Goal: Task Accomplishment & Management: Complete application form

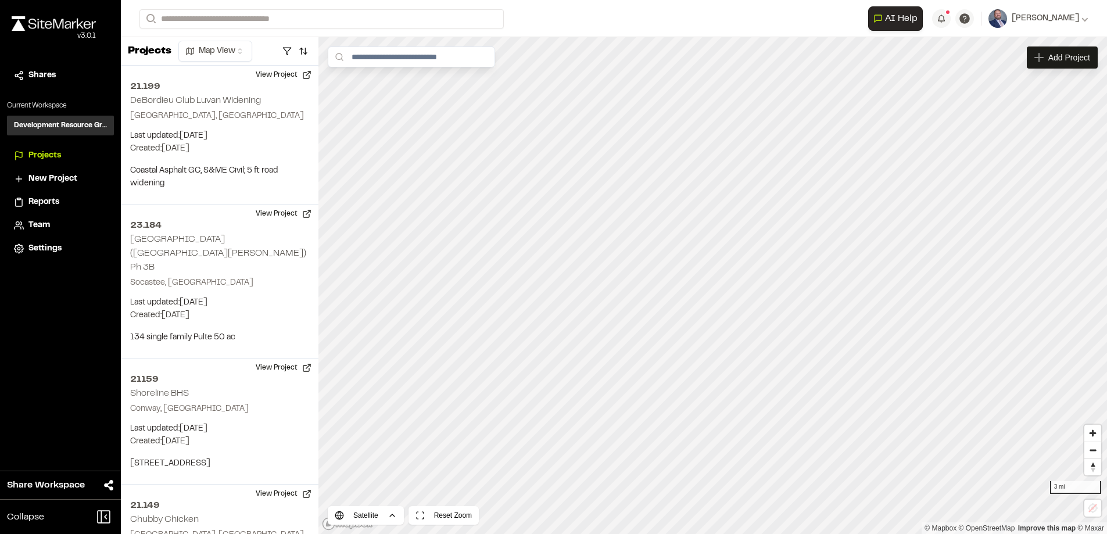
click at [0, 0] on icon at bounding box center [0, 0] width 0 height 0
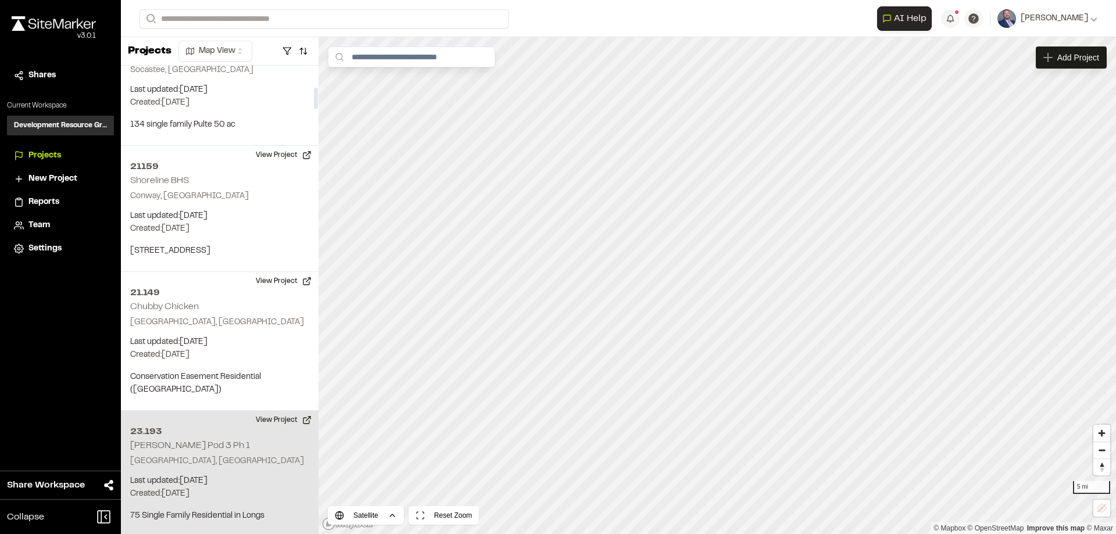
scroll to position [58, 0]
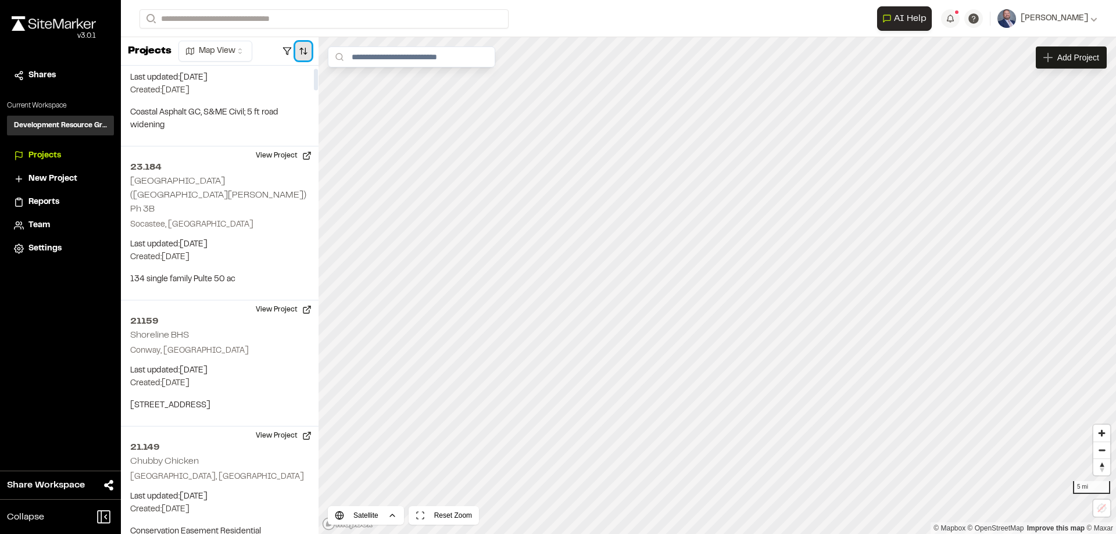
click at [304, 48] on button "button" at bounding box center [303, 51] width 16 height 19
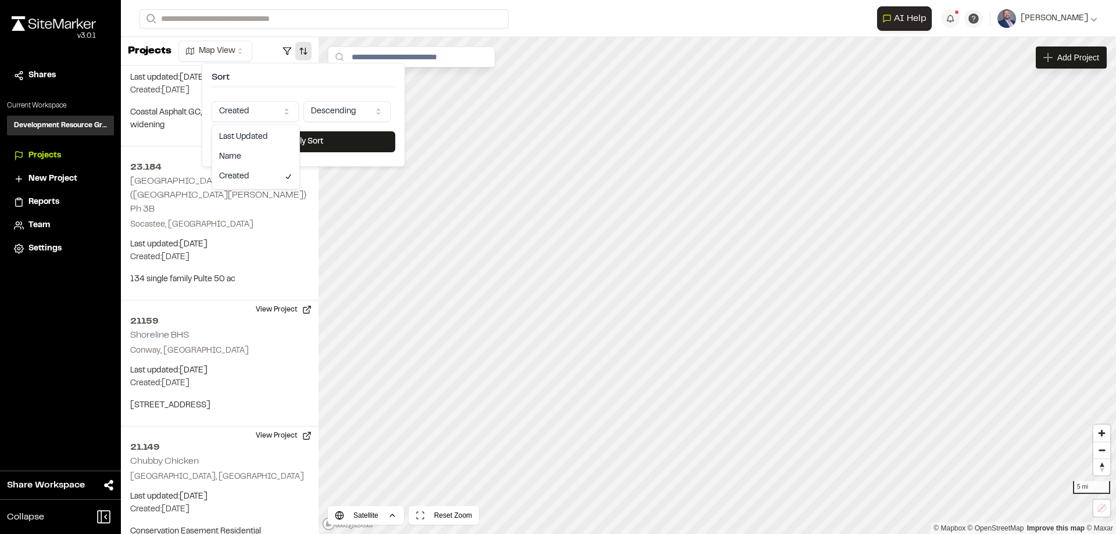
click at [282, 110] on html "Close sidebar v 3.0.1 Shares Current Workspace Development Resource Group DR Pr…" at bounding box center [558, 267] width 1116 height 534
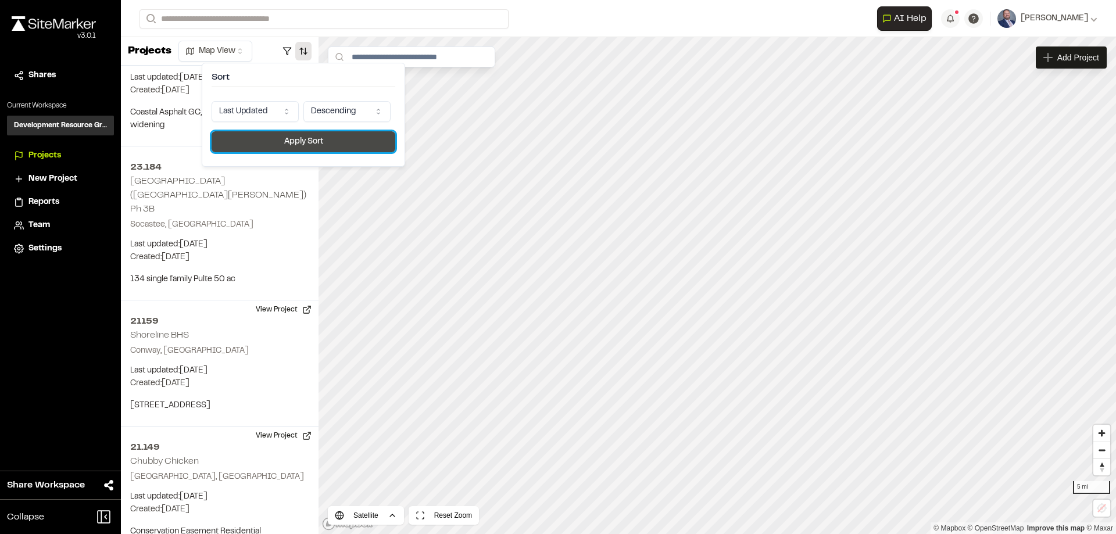
click at [274, 146] on button "Apply Sort" at bounding box center [304, 141] width 184 height 21
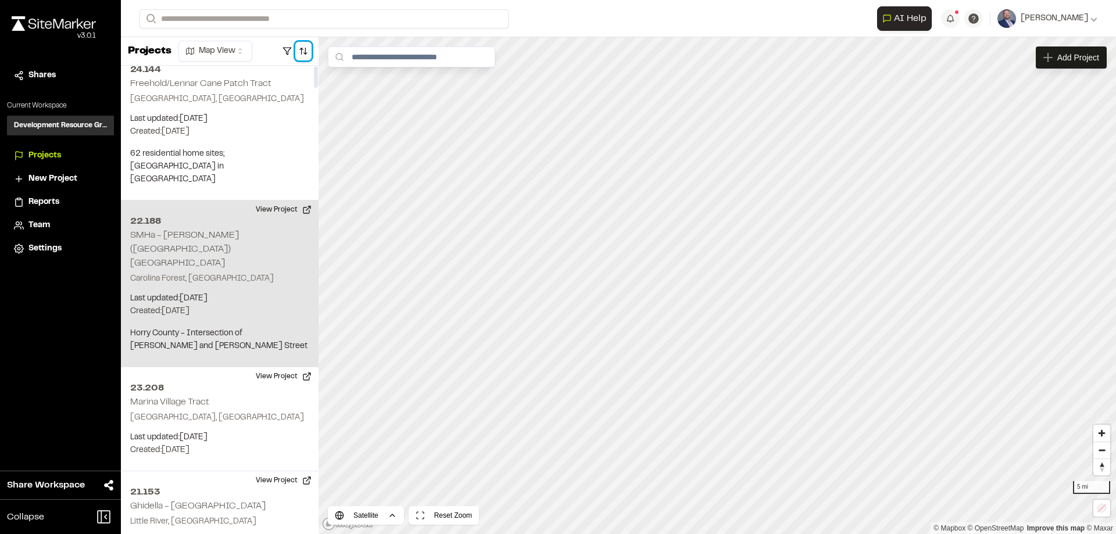
scroll to position [0, 0]
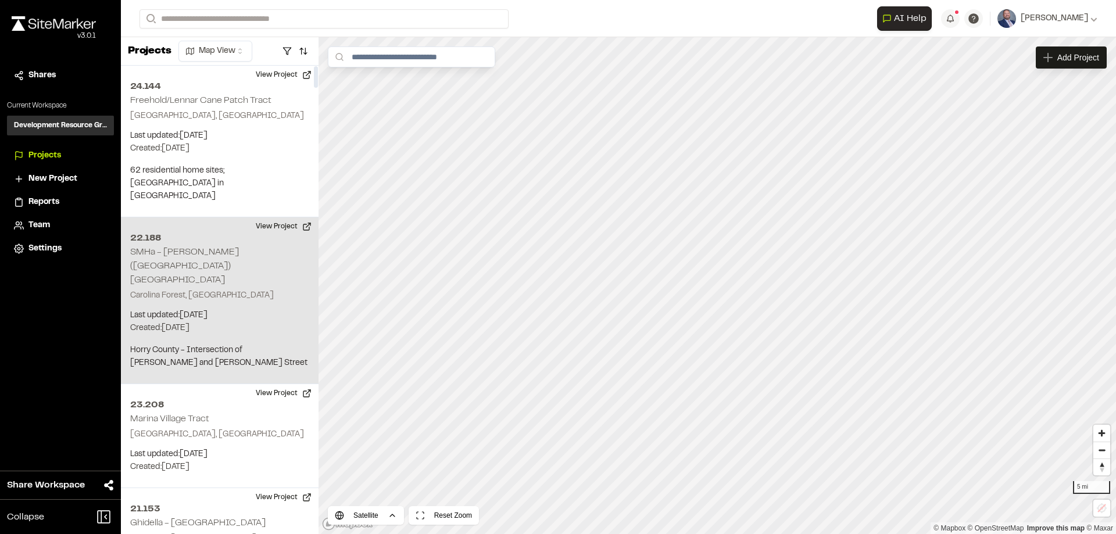
click at [219, 277] on div "22.188 SMHa - Ronald McNair (Pine Island) Elem School Carolina Forest, SC Last …" at bounding box center [220, 300] width 198 height 167
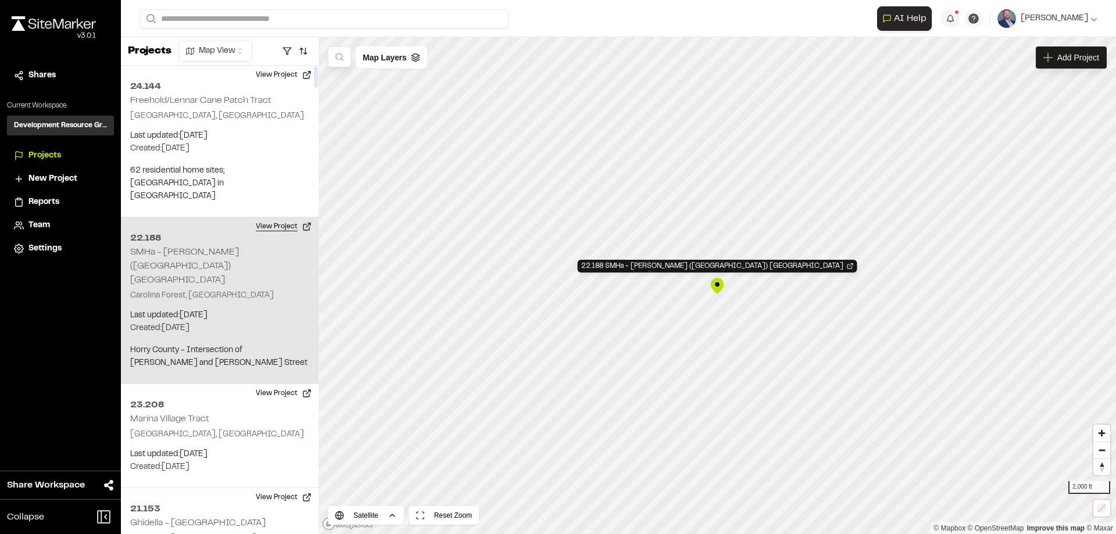
click at [283, 217] on button "View Project" at bounding box center [284, 226] width 70 height 19
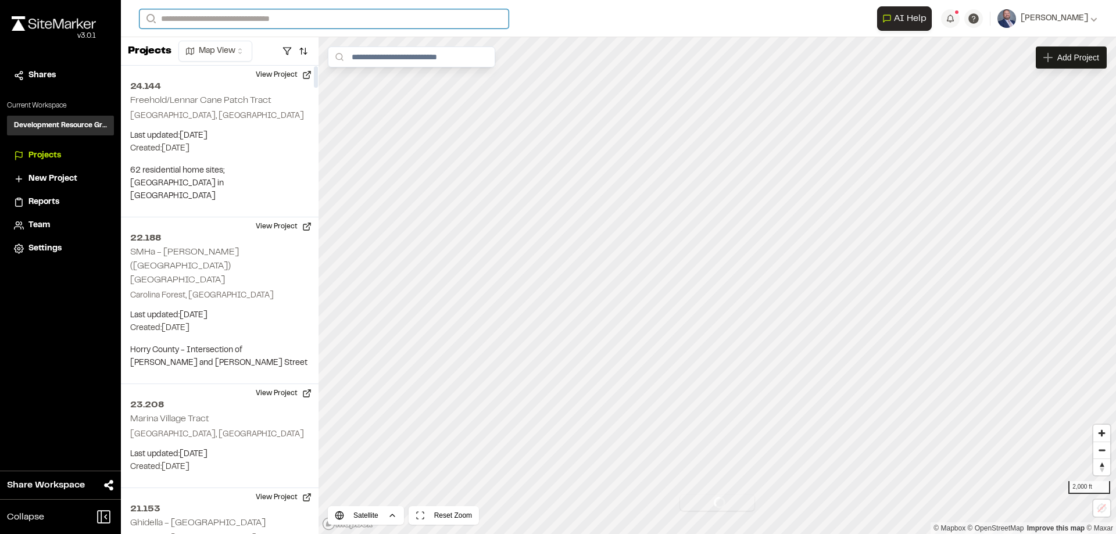
click at [211, 23] on input "Search" at bounding box center [323, 18] width 369 height 19
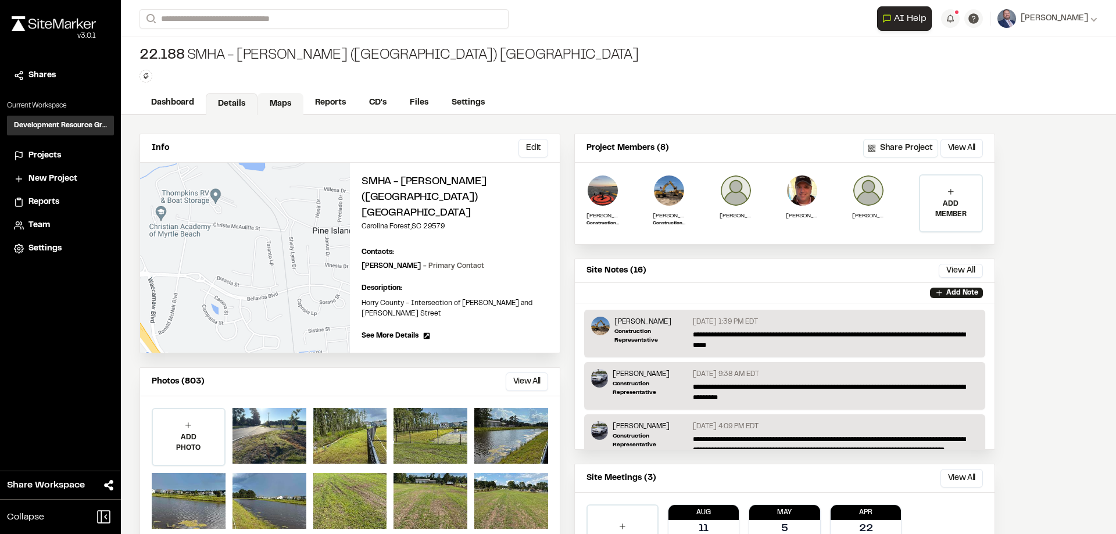
drag, startPoint x: 282, startPoint y: 96, endPoint x: 281, endPoint y: 107, distance: 11.1
click at [282, 96] on link "Maps" at bounding box center [280, 104] width 46 height 22
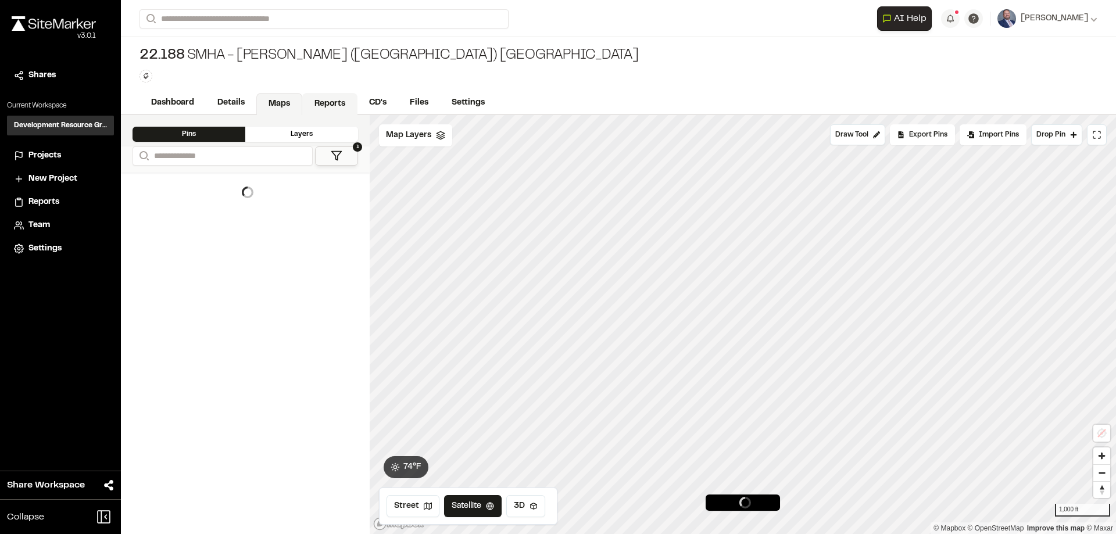
click at [330, 106] on link "Reports" at bounding box center [329, 104] width 55 height 22
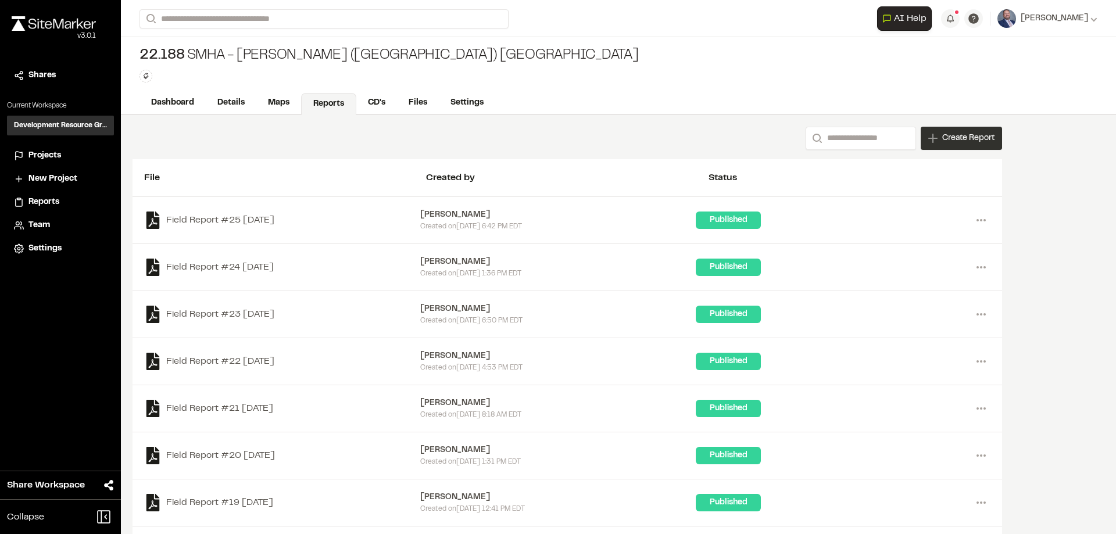
click at [965, 140] on span "Create Report" at bounding box center [968, 138] width 52 height 13
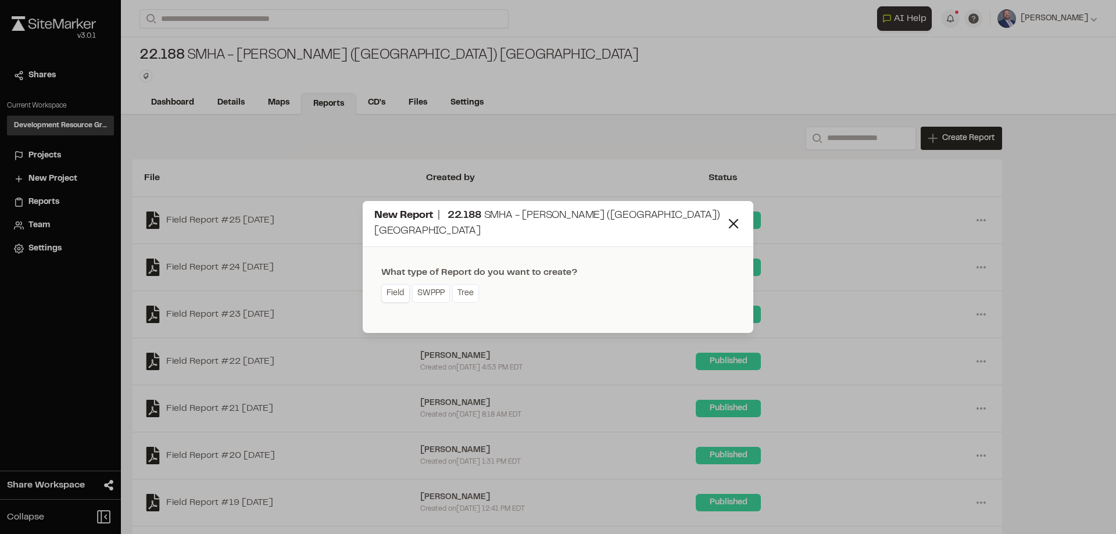
click at [404, 295] on link "Field" at bounding box center [395, 293] width 28 height 19
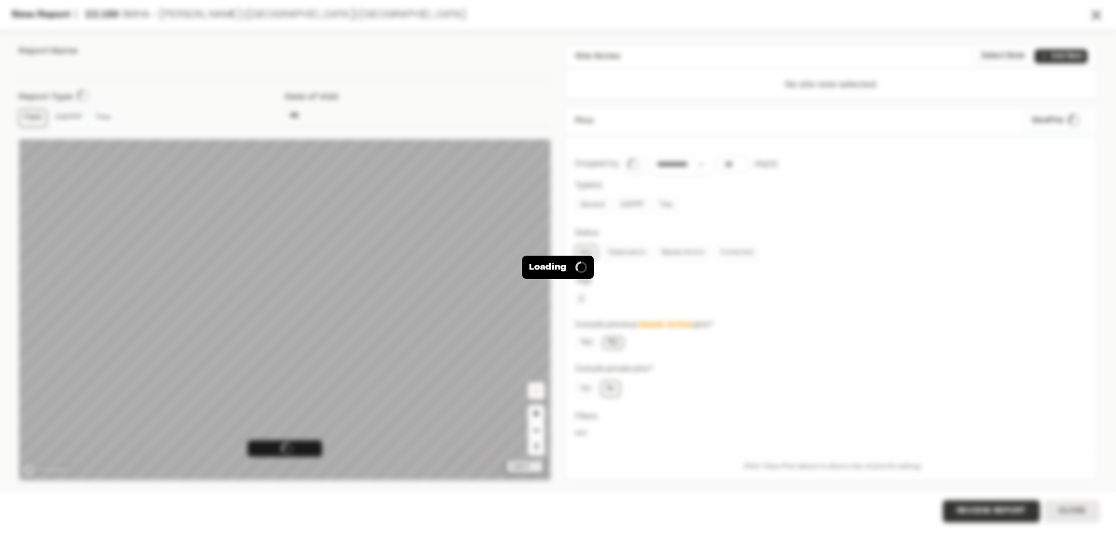
type input "**********"
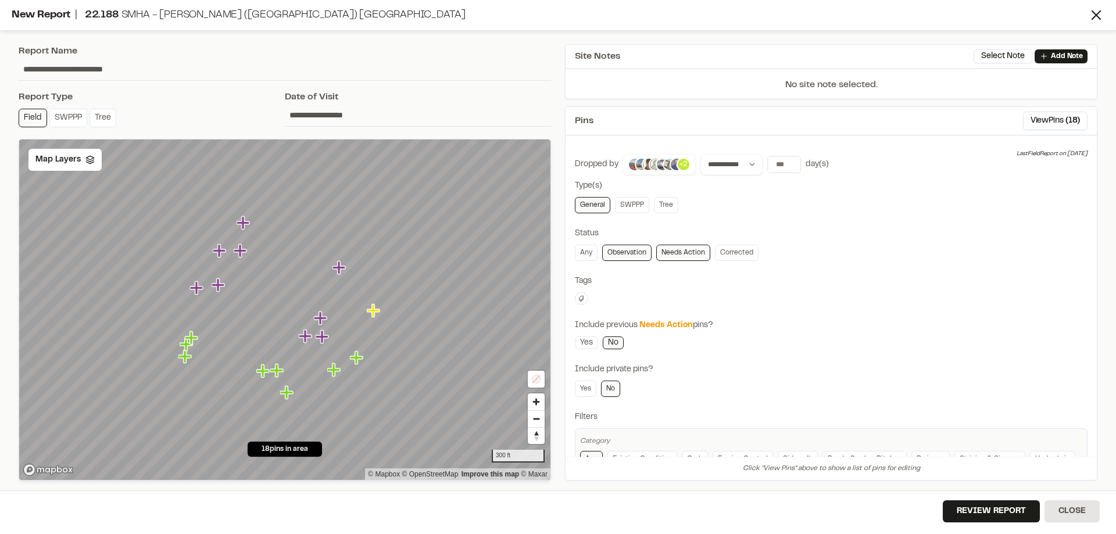
click at [675, 162] on img at bounding box center [676, 164] width 14 height 14
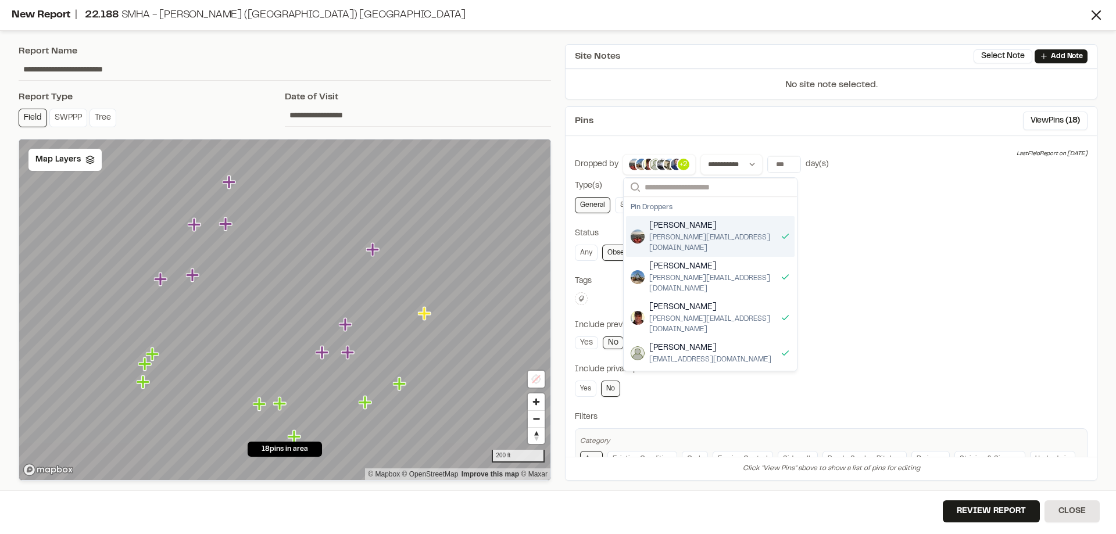
click at [673, 228] on span "[PERSON_NAME]" at bounding box center [712, 226] width 127 height 13
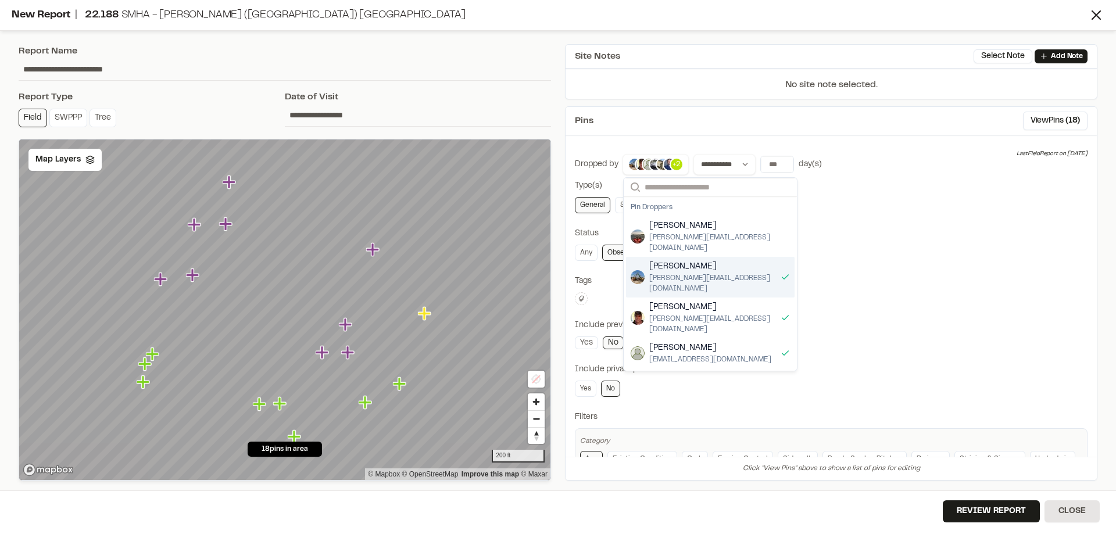
click at [696, 260] on span "[PERSON_NAME]" at bounding box center [712, 266] width 127 height 13
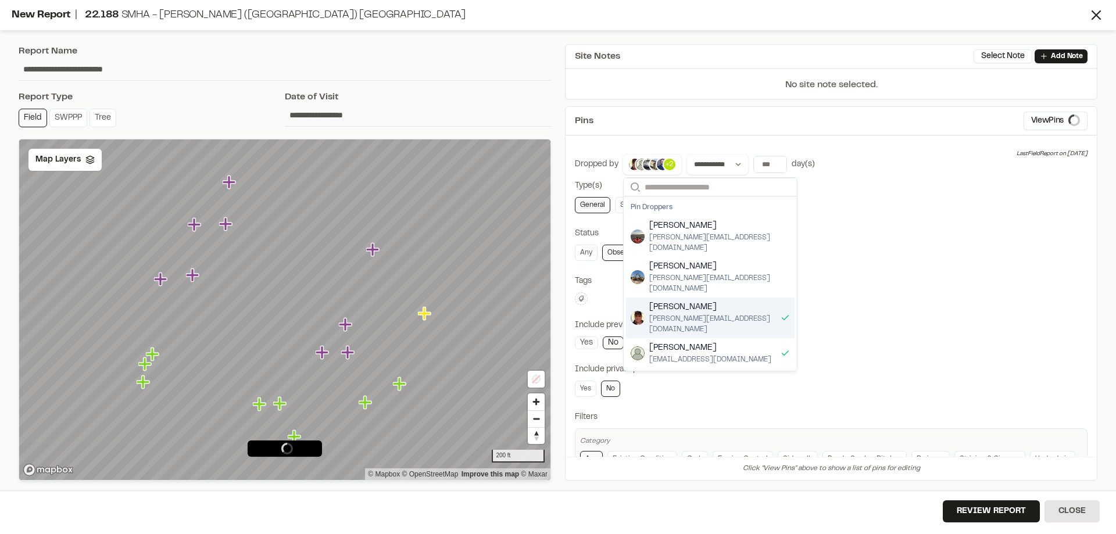
click at [684, 301] on span "[PERSON_NAME]" at bounding box center [712, 307] width 127 height 13
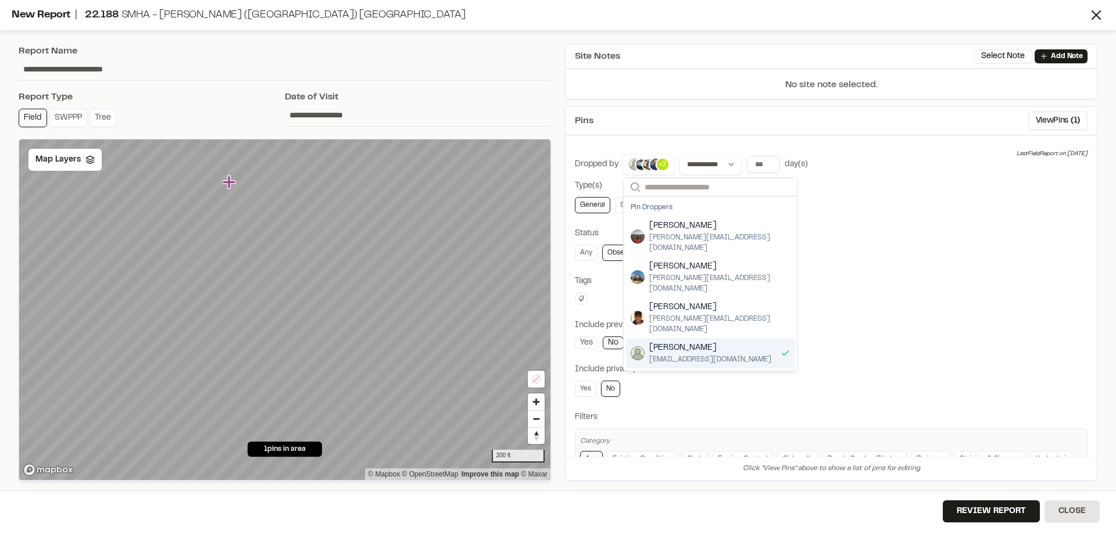
drag, startPoint x: 679, startPoint y: 322, endPoint x: 673, endPoint y: 339, distance: 18.6
click at [679, 342] on span "[PERSON_NAME]" at bounding box center [710, 348] width 122 height 13
click at [670, 372] on span "[PERSON_NAME]" at bounding box center [712, 378] width 127 height 13
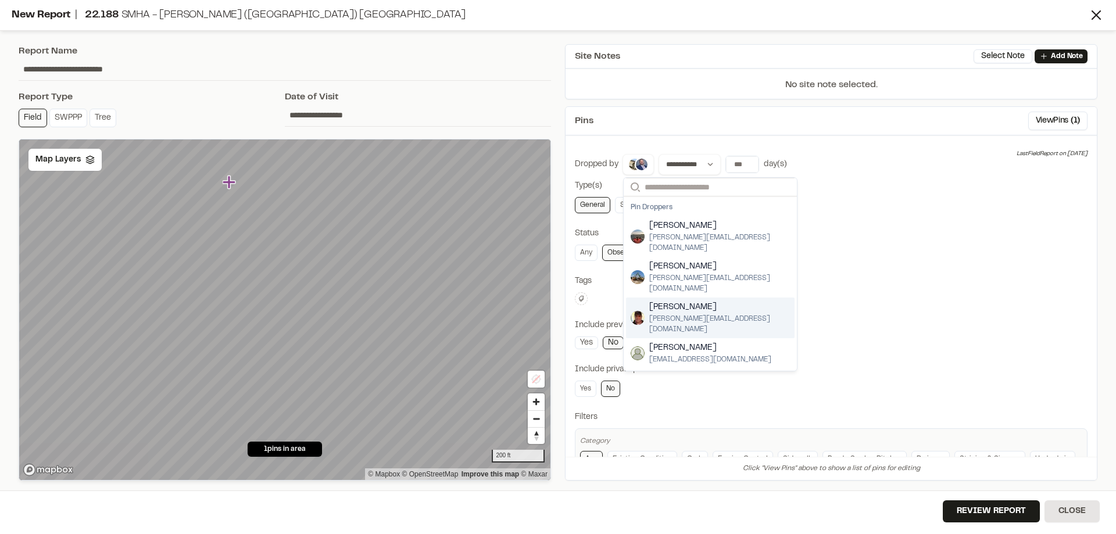
scroll to position [59, 0]
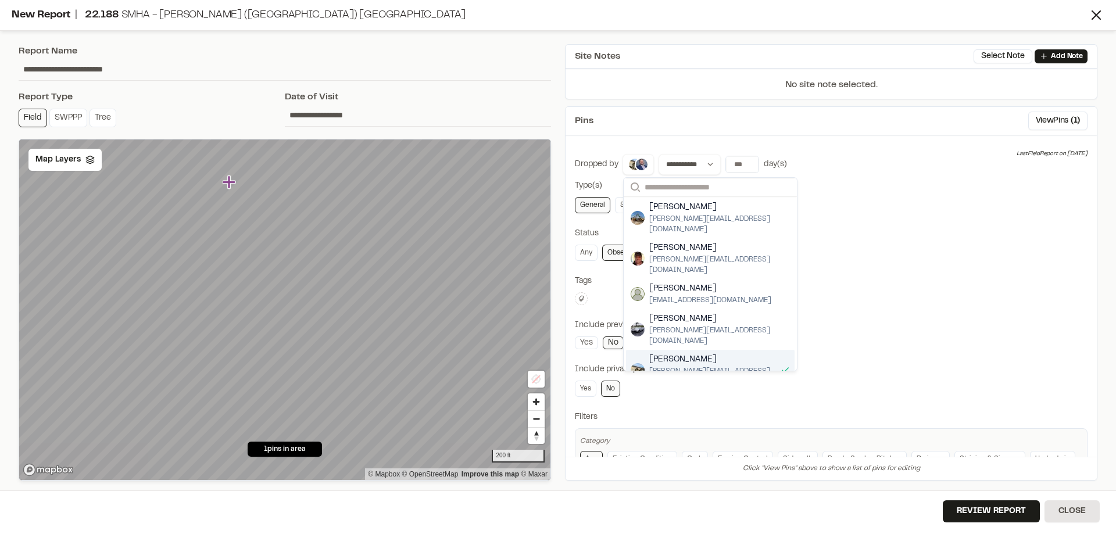
click at [678, 353] on span "[PERSON_NAME]" at bounding box center [712, 359] width 127 height 13
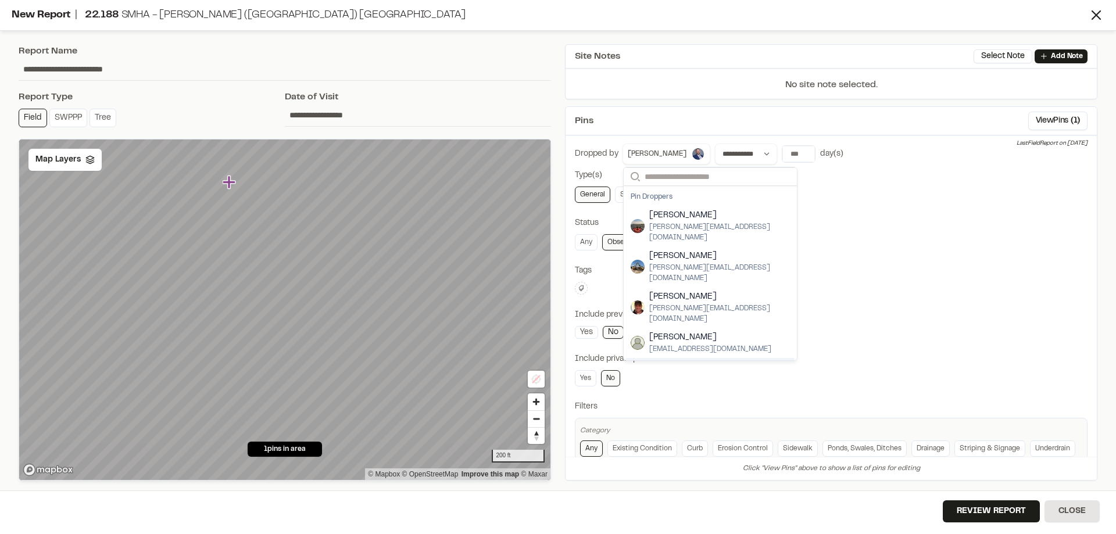
scroll to position [0, 0]
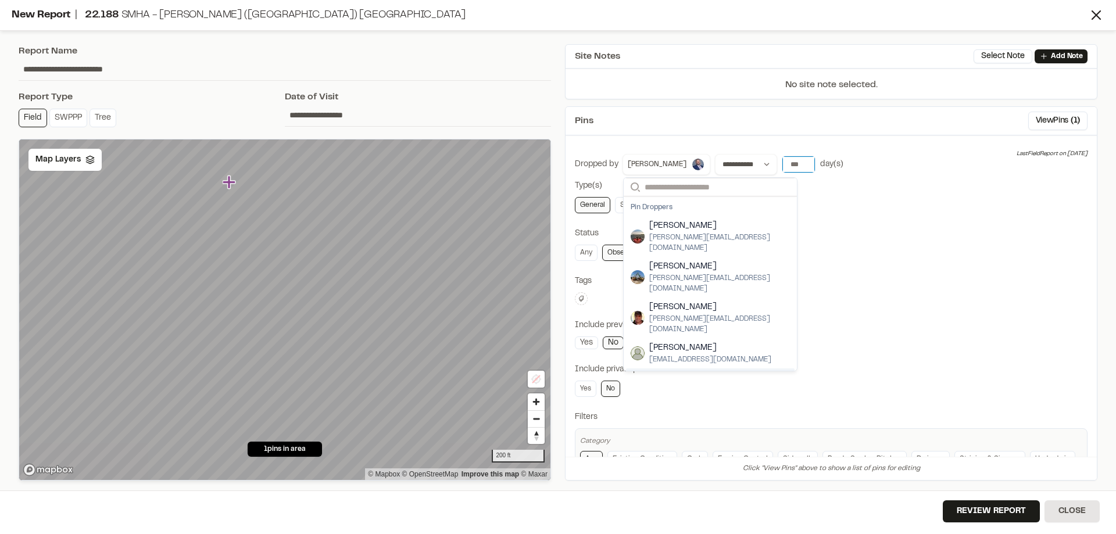
click at [782, 164] on input "number" at bounding box center [798, 164] width 33 height 16
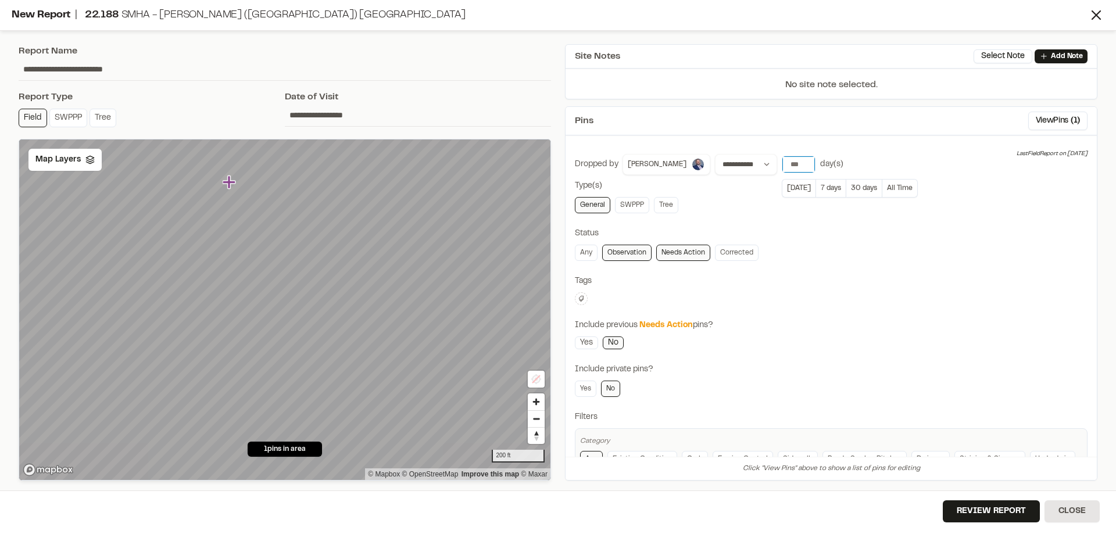
click at [782, 164] on input "number" at bounding box center [798, 164] width 33 height 16
type input "*"
click at [782, 189] on button "[DATE]" at bounding box center [799, 188] width 34 height 19
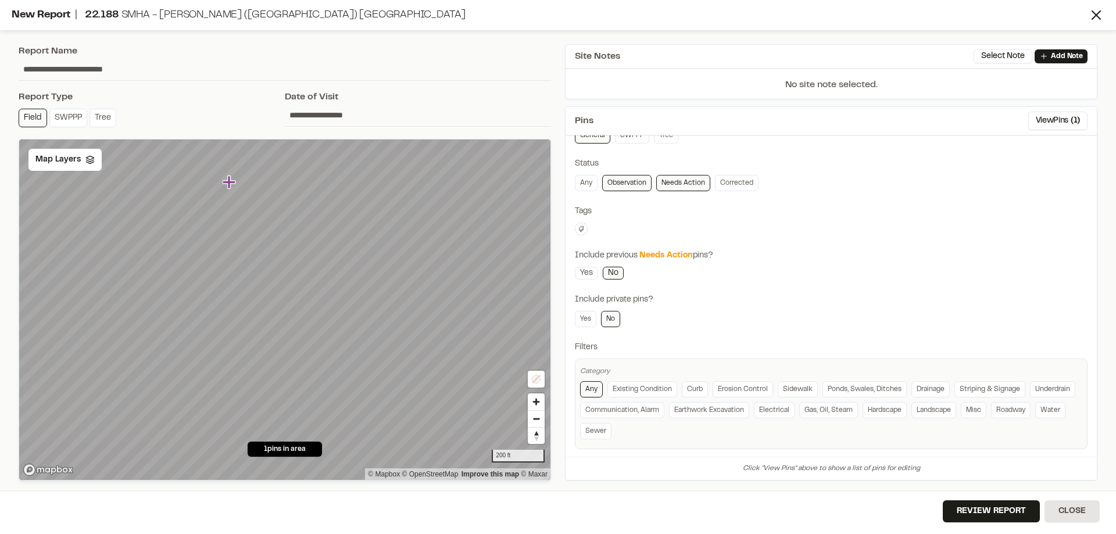
scroll to position [78, 0]
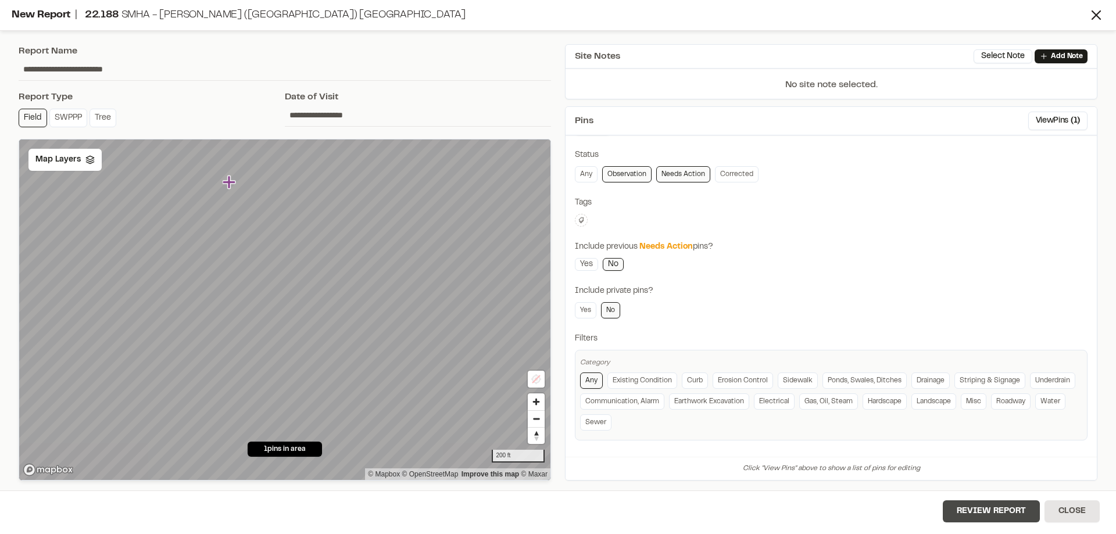
click at [1002, 510] on button "Review Report" at bounding box center [990, 511] width 97 height 22
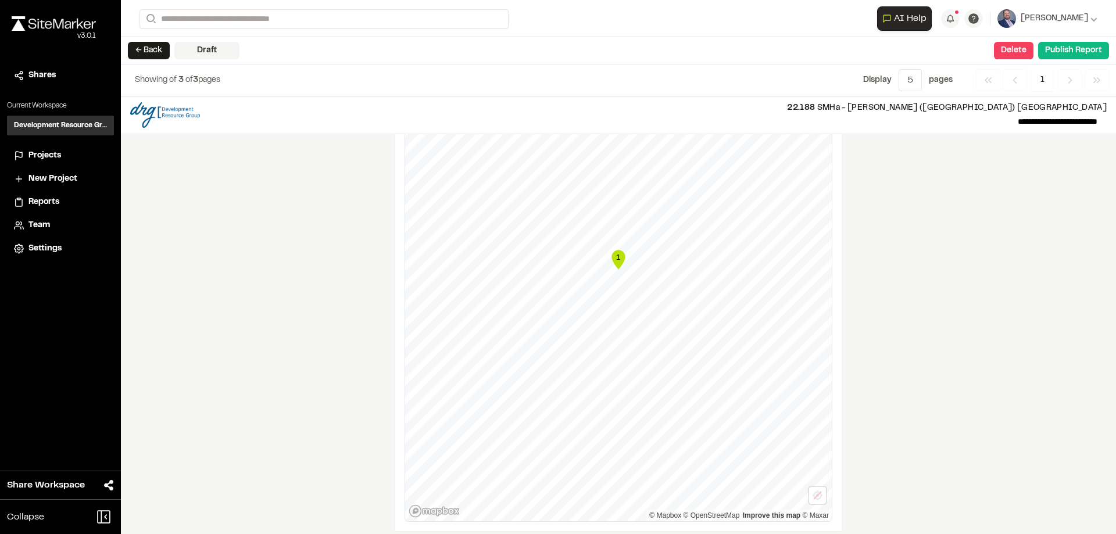
scroll to position [581, 0]
click at [155, 48] on button "← Back" at bounding box center [149, 50] width 42 height 17
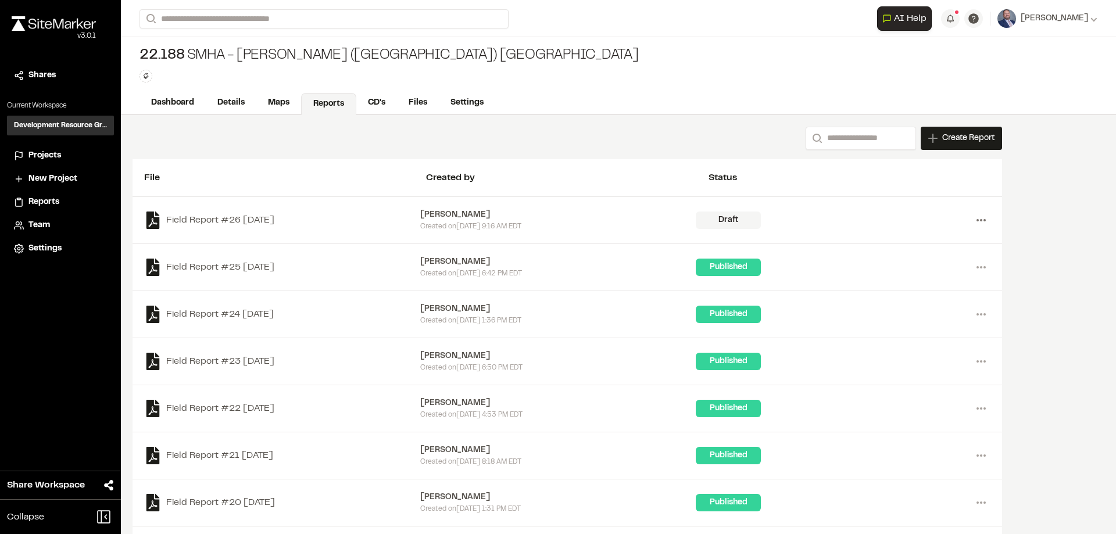
click at [988, 220] on icon at bounding box center [981, 220] width 19 height 19
click at [927, 261] on link "Delete" at bounding box center [938, 261] width 101 height 17
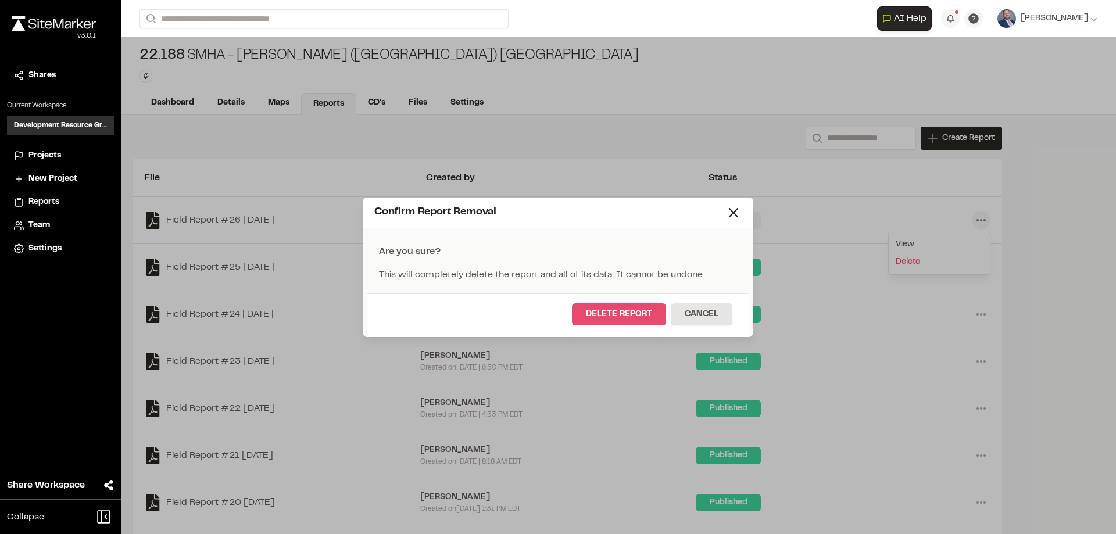
click at [642, 316] on button "Delete Report" at bounding box center [619, 314] width 94 height 22
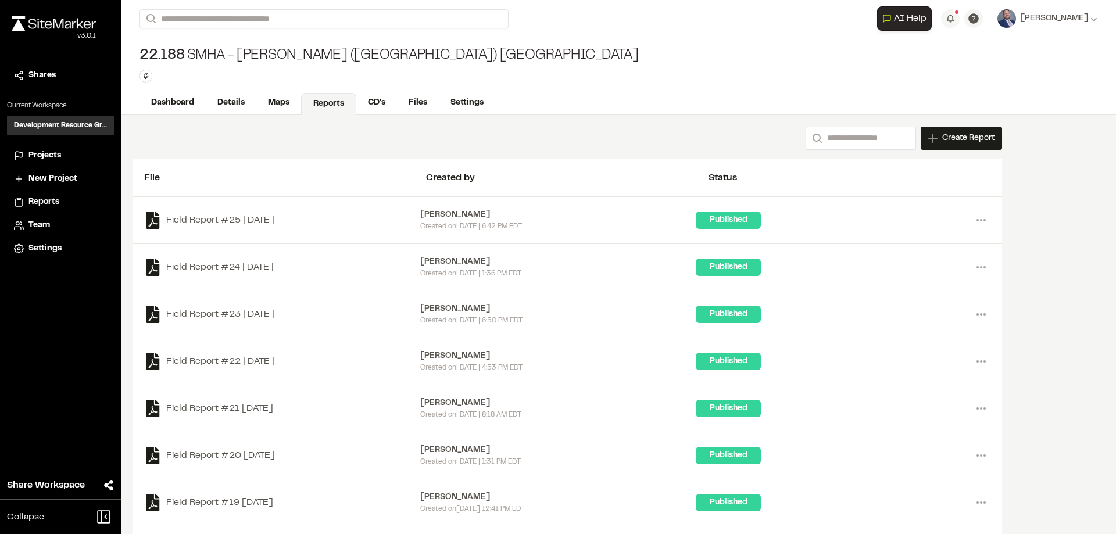
click at [954, 147] on div "Create Report" at bounding box center [960, 138] width 81 height 23
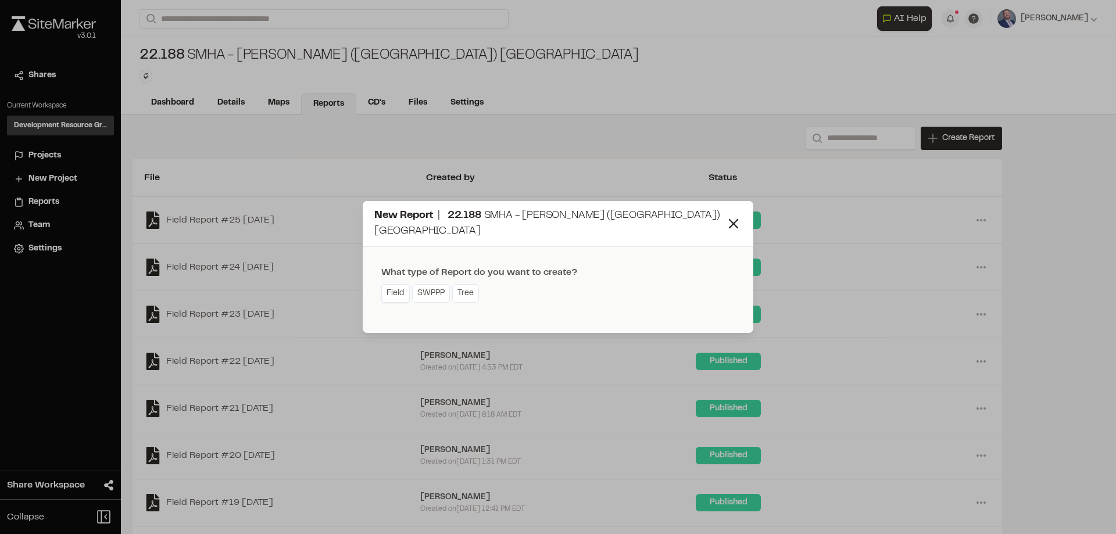
click at [392, 289] on link "Field" at bounding box center [395, 293] width 28 height 19
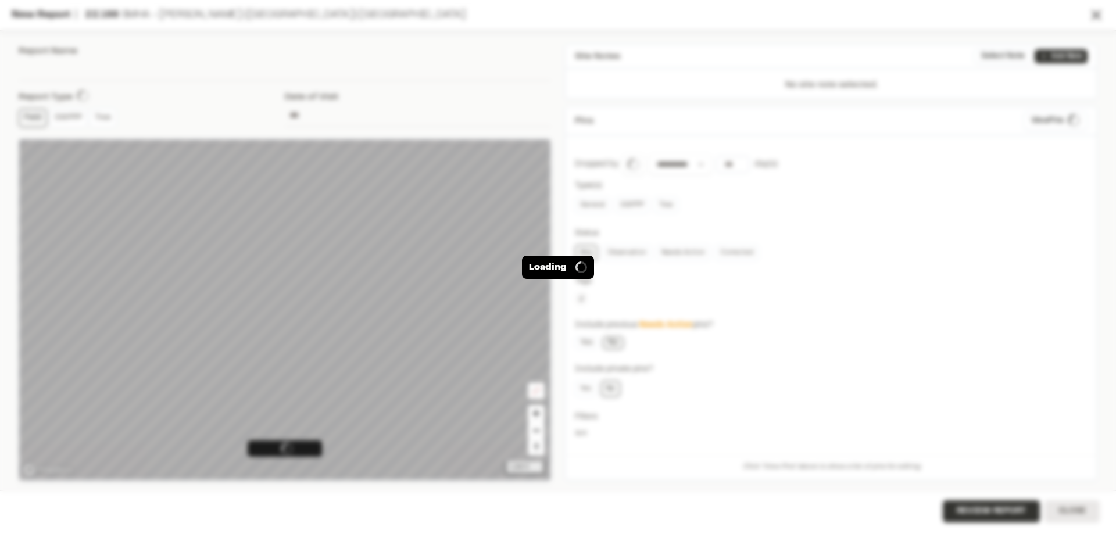
type input "**********"
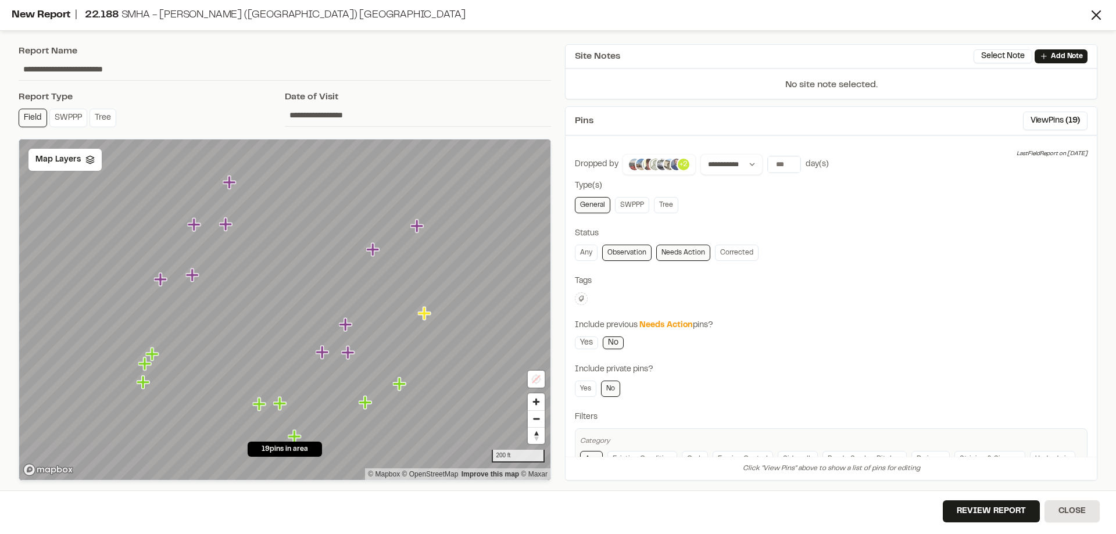
click at [674, 169] on img at bounding box center [676, 164] width 14 height 14
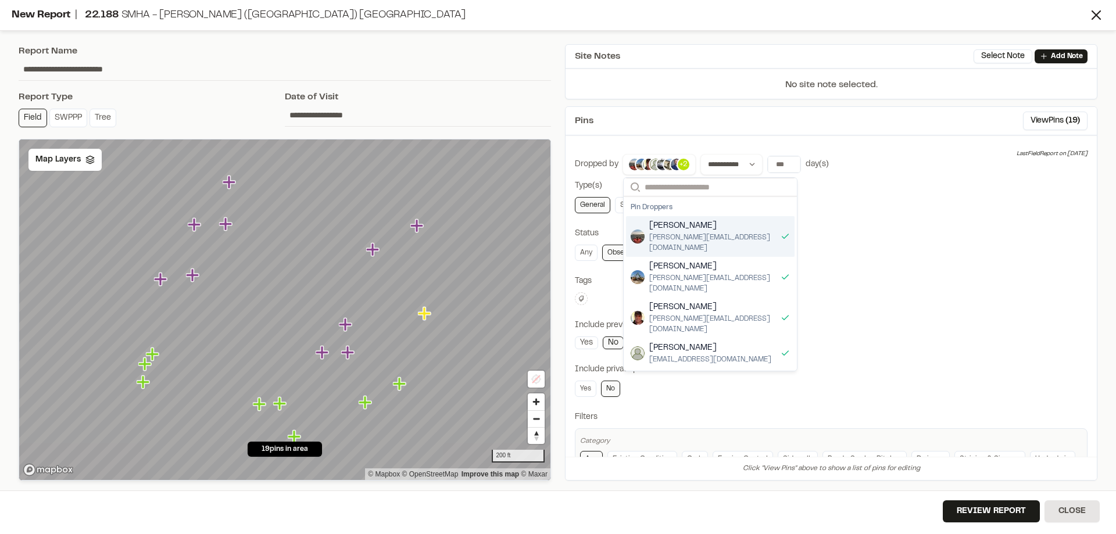
click at [769, 234] on div "[PERSON_NAME] [PERSON_NAME][EMAIL_ADDRESS][DOMAIN_NAME]" at bounding box center [710, 236] width 169 height 41
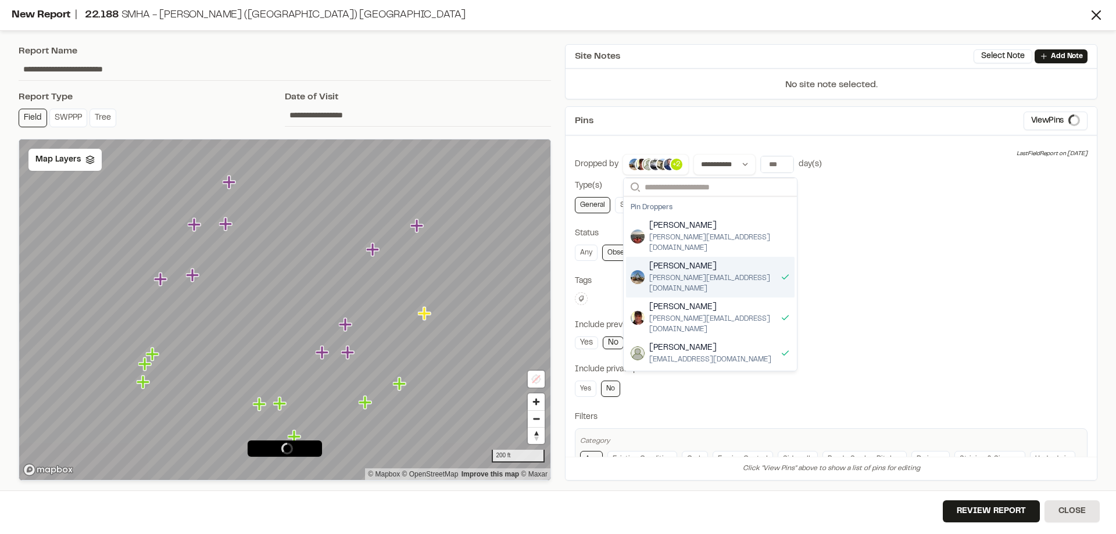
click at [745, 265] on div "[PERSON_NAME] [PERSON_NAME][EMAIL_ADDRESS][DOMAIN_NAME]" at bounding box center [710, 277] width 169 height 41
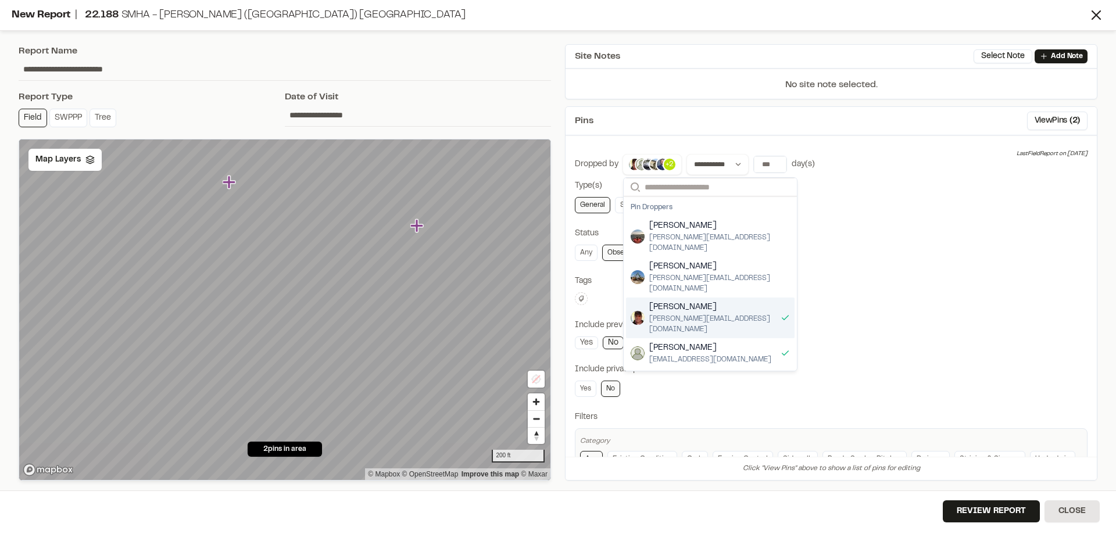
click at [715, 300] on div "[PERSON_NAME] [PERSON_NAME][EMAIL_ADDRESS][DOMAIN_NAME]" at bounding box center [710, 317] width 169 height 41
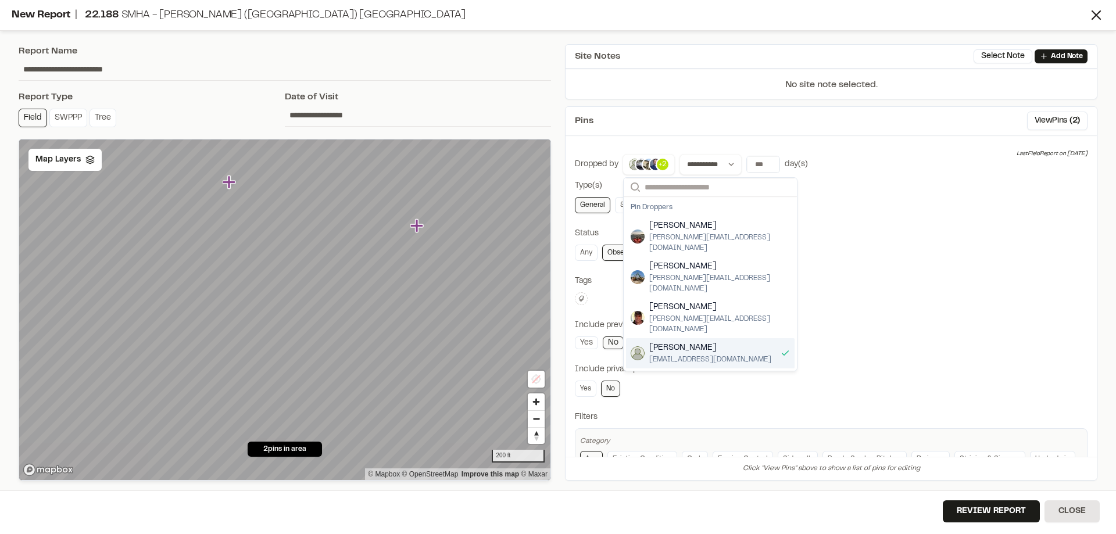
drag, startPoint x: 698, startPoint y: 326, endPoint x: 690, endPoint y: 342, distance: 17.9
click at [698, 354] on span "[EMAIL_ADDRESS][DOMAIN_NAME]" at bounding box center [710, 359] width 122 height 10
click at [688, 372] on span "[PERSON_NAME]" at bounding box center [712, 378] width 127 height 13
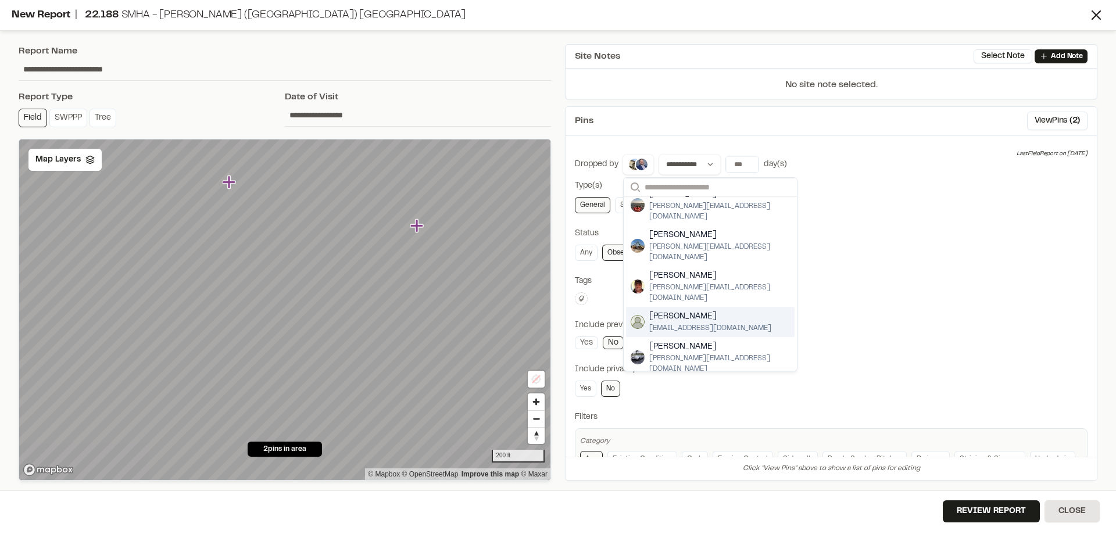
scroll to position [58, 0]
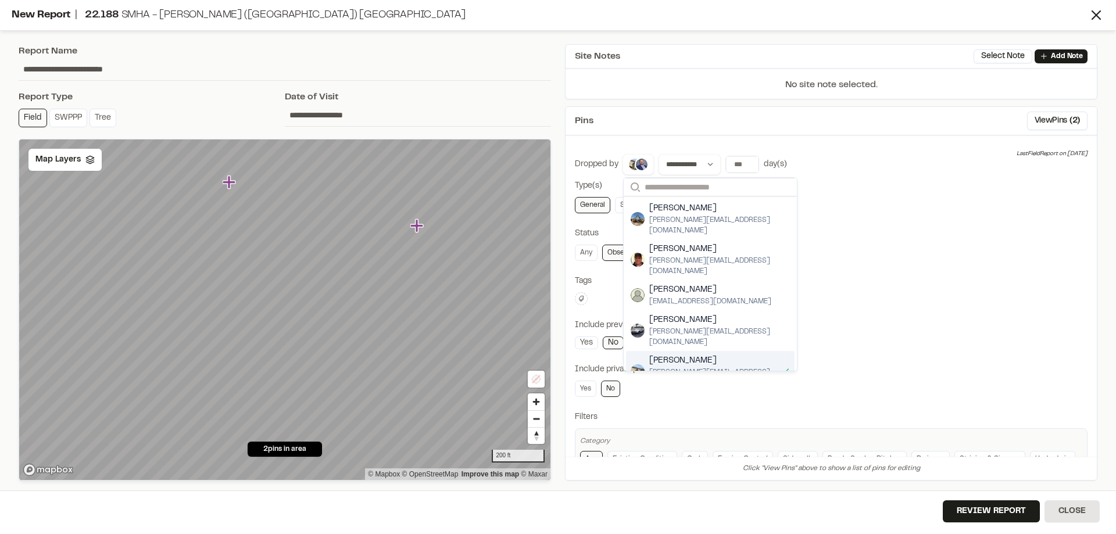
click at [662, 367] on span "[PERSON_NAME][EMAIL_ADDRESS][DOMAIN_NAME]" at bounding box center [712, 377] width 127 height 21
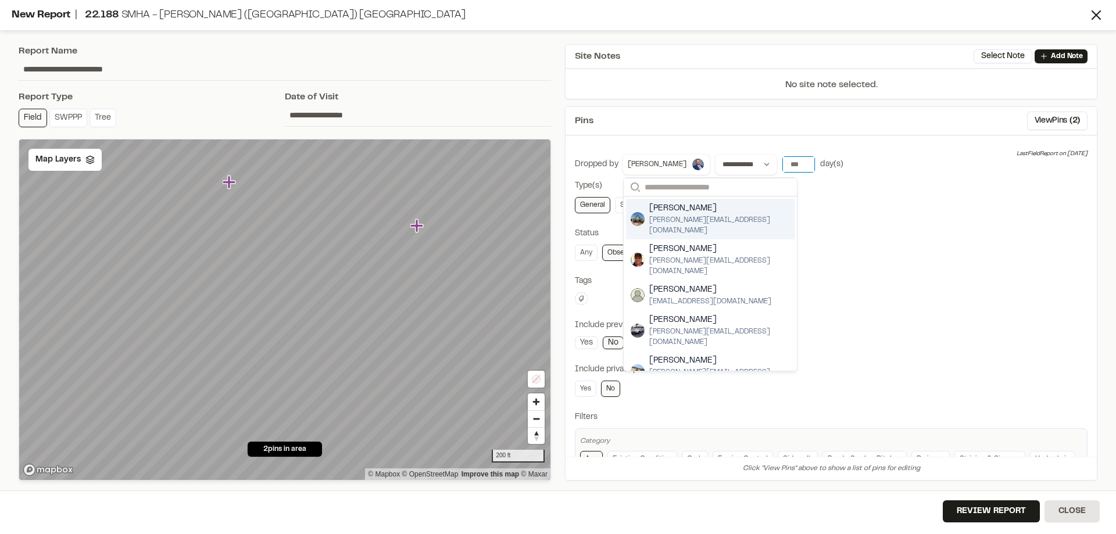
click at [782, 167] on input "number" at bounding box center [798, 164] width 33 height 16
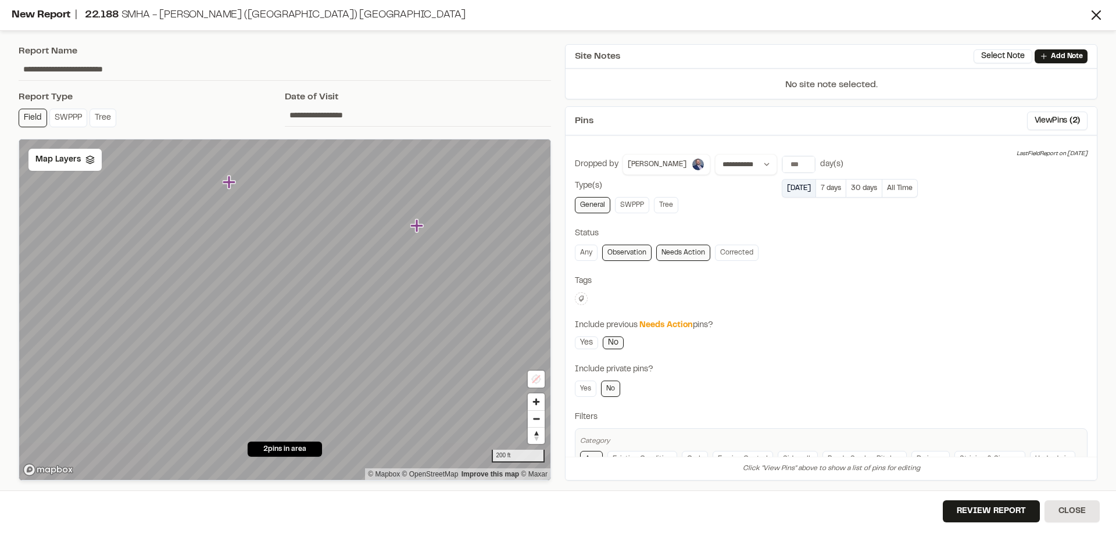
click at [782, 192] on button "[DATE]" at bounding box center [799, 188] width 34 height 19
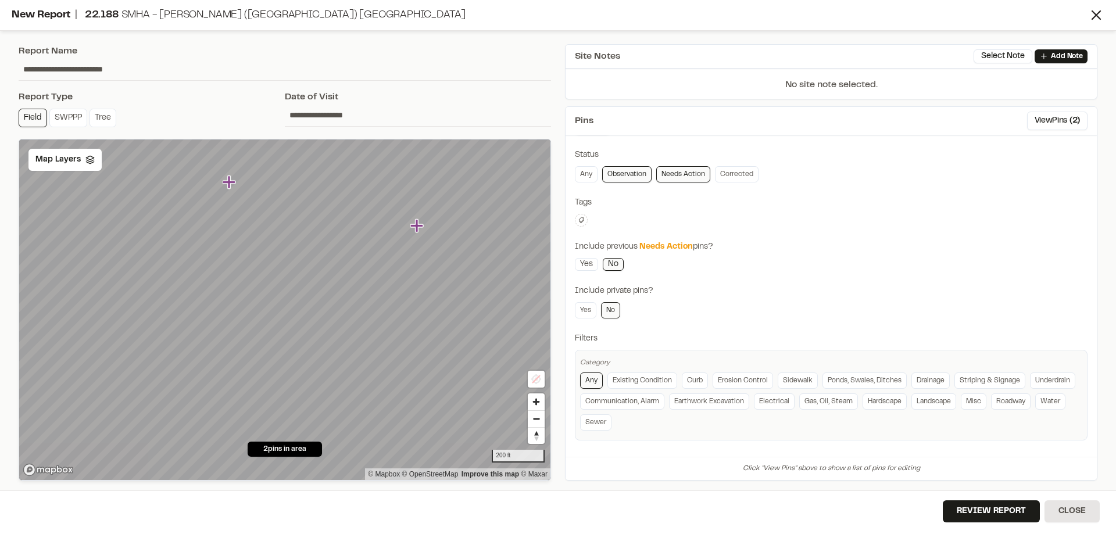
scroll to position [0, 0]
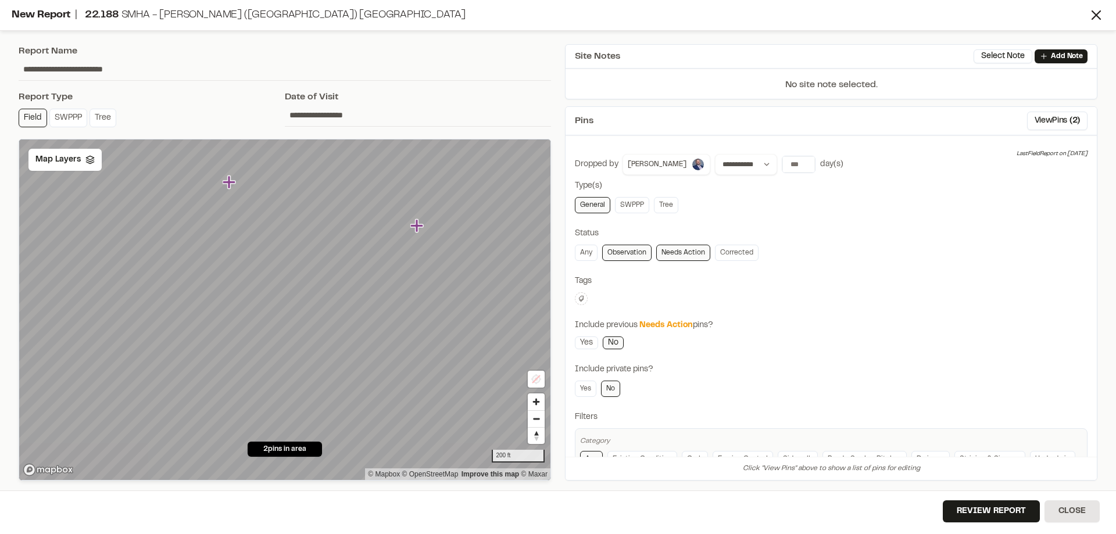
click at [689, 252] on link "Needs Action" at bounding box center [683, 253] width 54 height 16
click at [974, 507] on button "Review Report" at bounding box center [990, 511] width 97 height 22
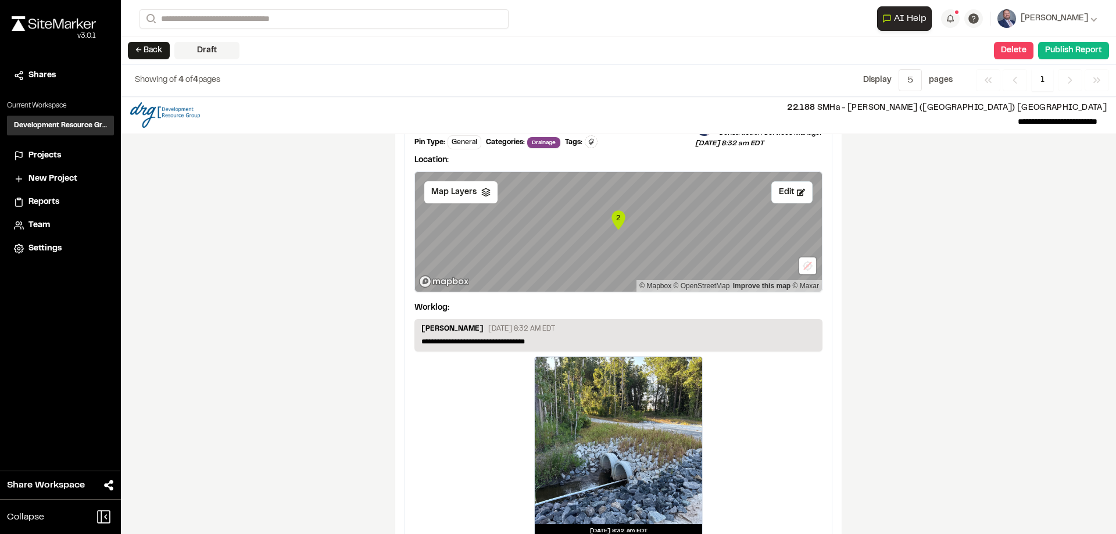
scroll to position [1604, 0]
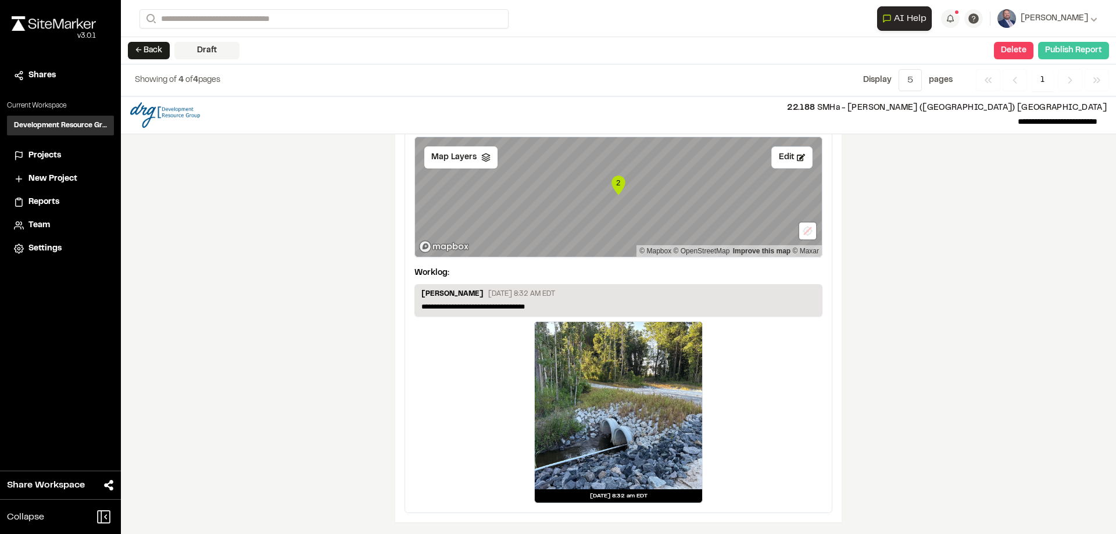
click at [1077, 48] on button "Publish Report" at bounding box center [1073, 50] width 71 height 17
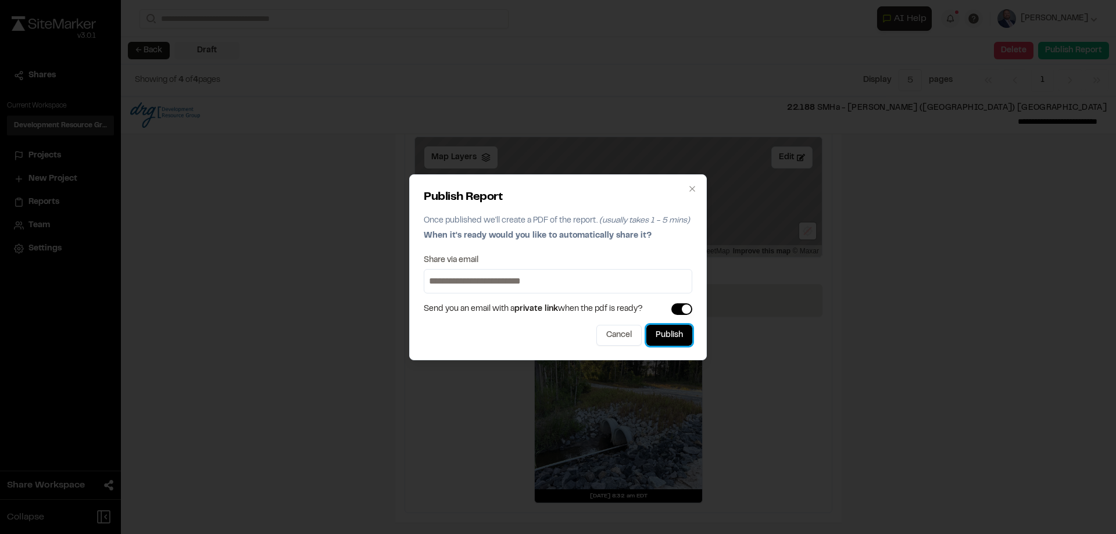
click at [669, 338] on button "Publish" at bounding box center [669, 335] width 46 height 21
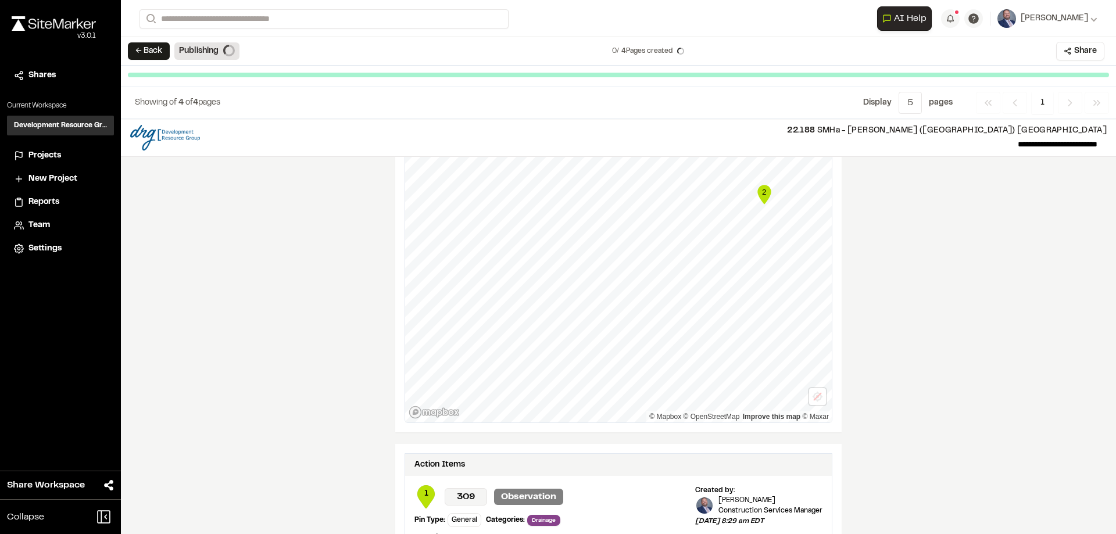
scroll to position [571, 0]
